Goal: Navigation & Orientation: Find specific page/section

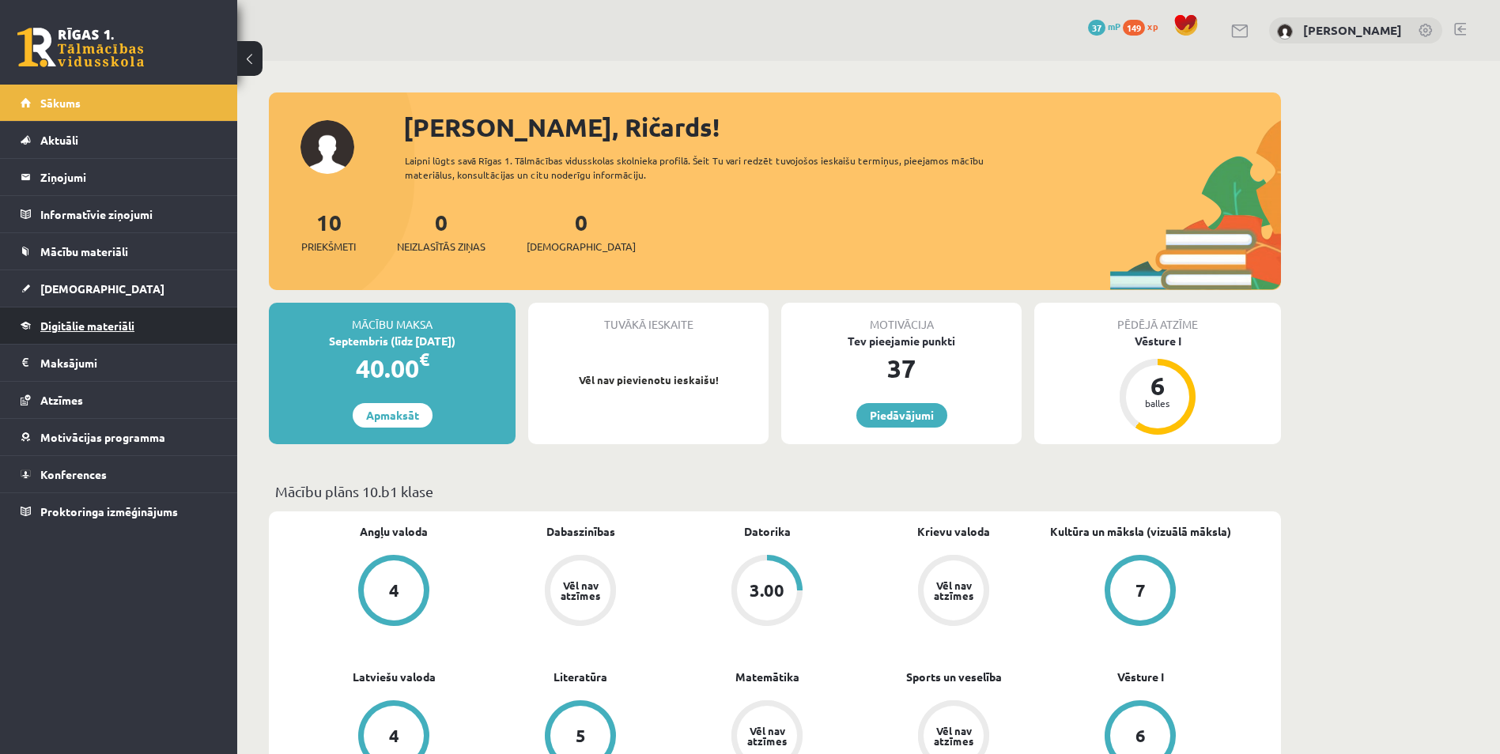
click at [70, 313] on link "Digitālie materiāli" at bounding box center [119, 326] width 197 height 36
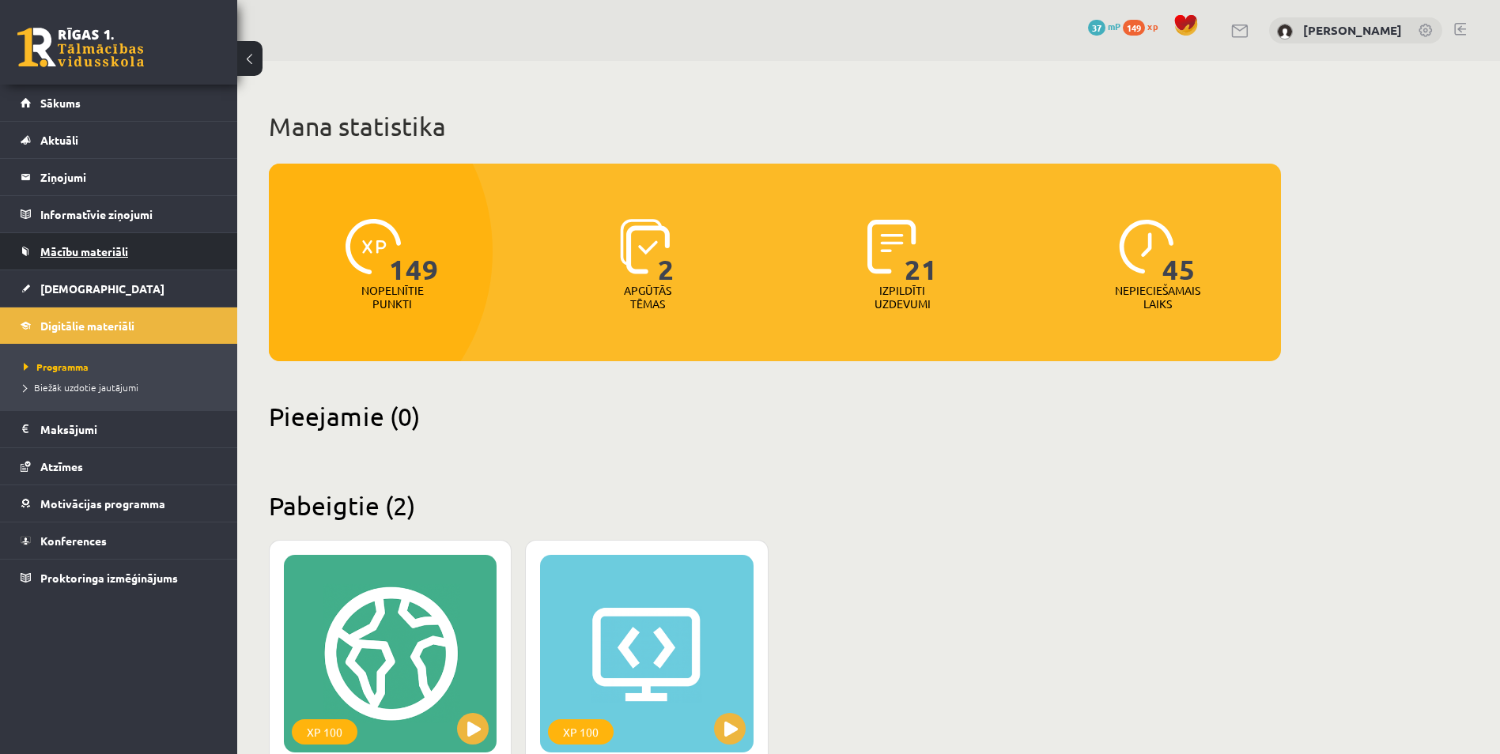
click at [74, 257] on span "Mācību materiāli" at bounding box center [84, 251] width 88 height 14
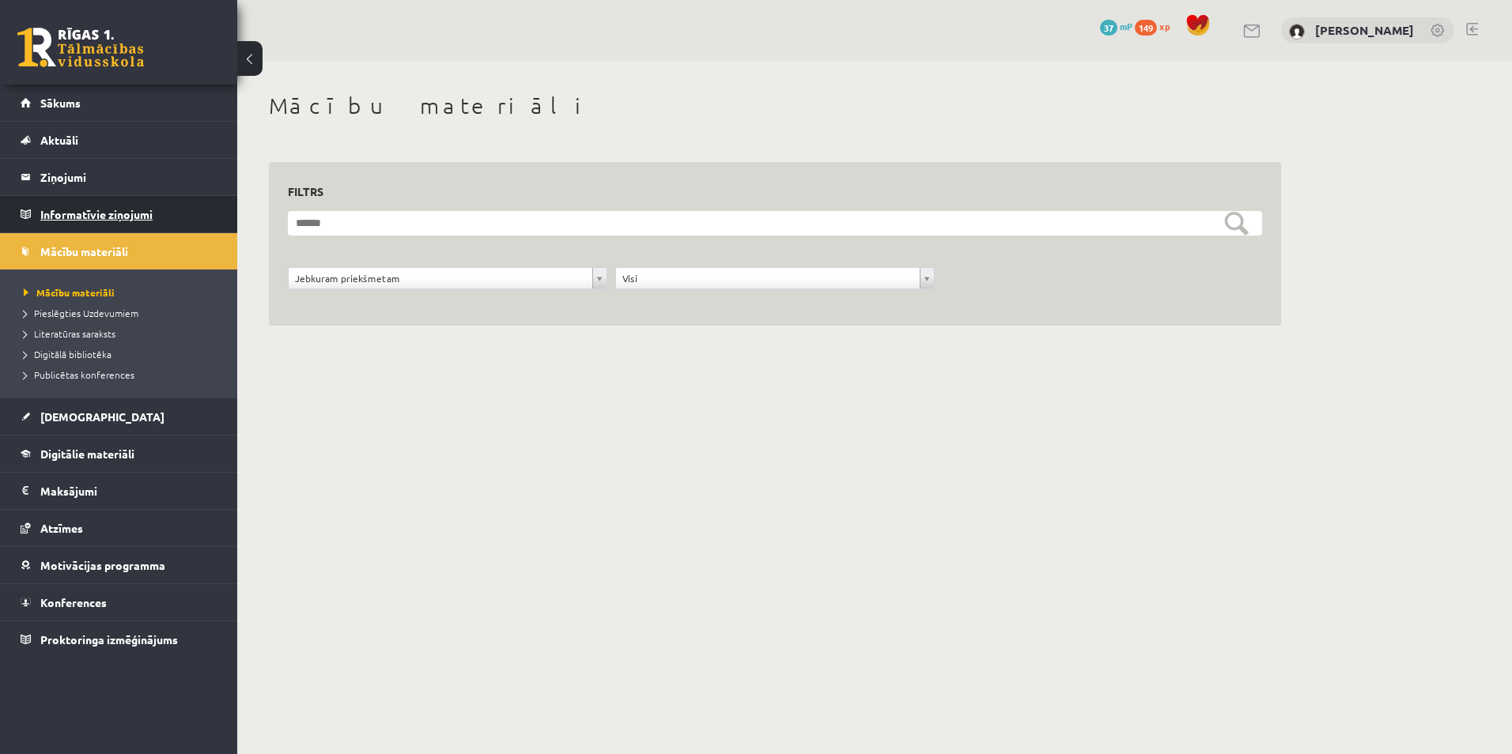
click at [66, 205] on legend "Informatīvie ziņojumi 0" at bounding box center [128, 214] width 177 height 36
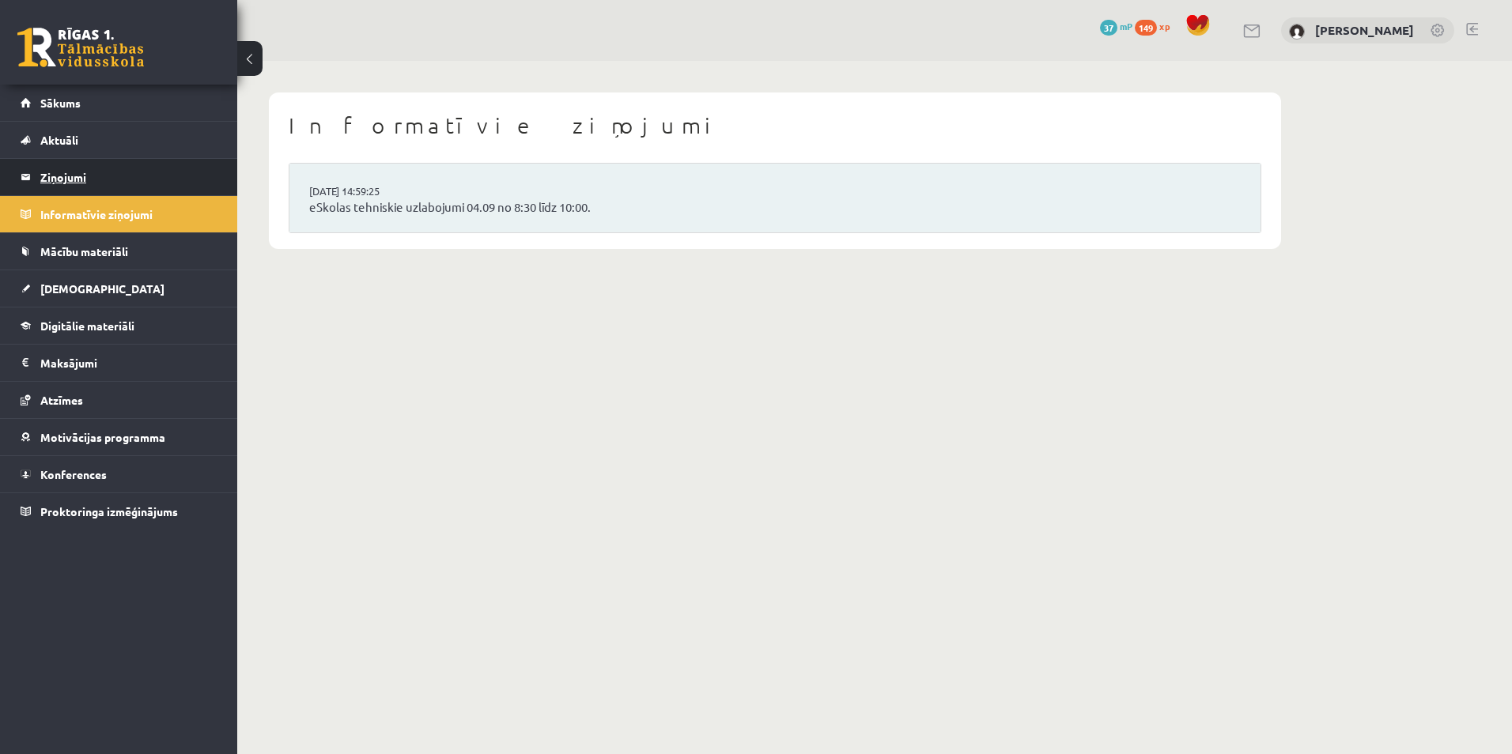
click at [67, 183] on legend "Ziņojumi 0" at bounding box center [128, 177] width 177 height 36
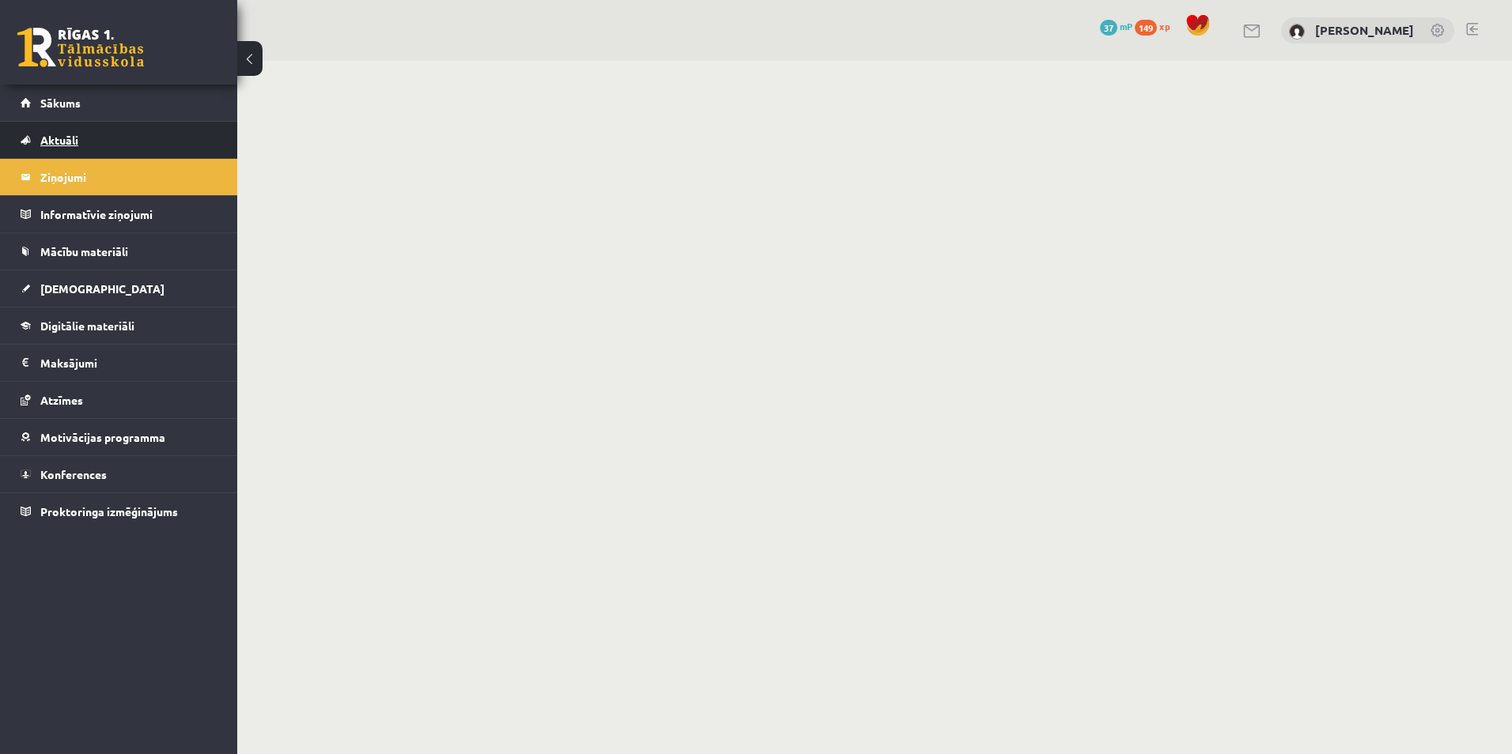
click at [67, 147] on link "Aktuāli" at bounding box center [119, 140] width 197 height 36
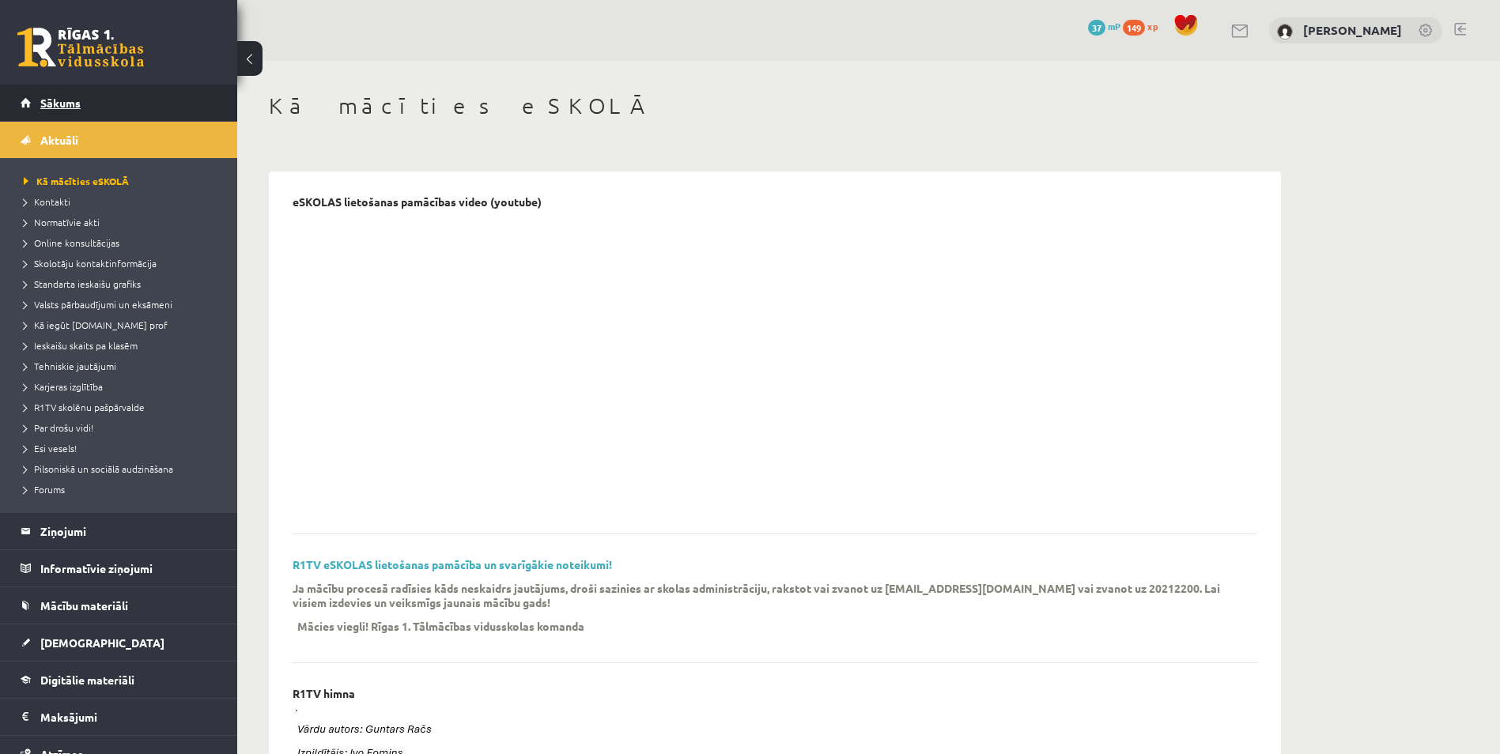
click at [74, 104] on span "Sākums" at bounding box center [60, 103] width 40 height 14
